Goal: Task Accomplishment & Management: Manage account settings

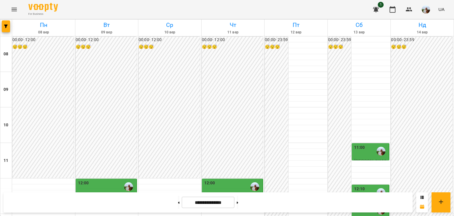
scroll to position [300, 0]
